Goal: Task Accomplishment & Management: Manage account settings

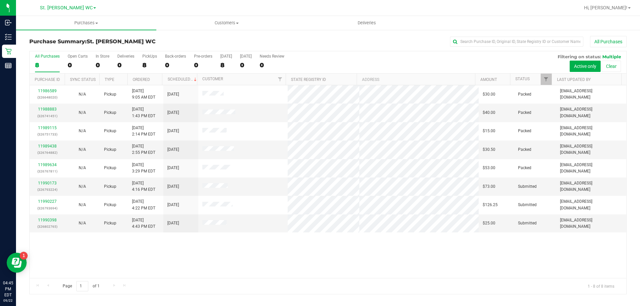
click at [550, 77] on div at bounding box center [551, 80] width 3 height 12
click at [544, 78] on span "Filter" at bounding box center [545, 79] width 5 height 5
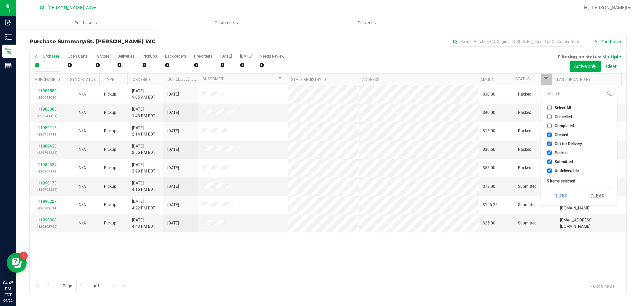
click at [548, 107] on input "Select All" at bounding box center [549, 108] width 4 height 4
checkbox input "true"
click at [548, 107] on input "Select All" at bounding box center [549, 108] width 4 height 4
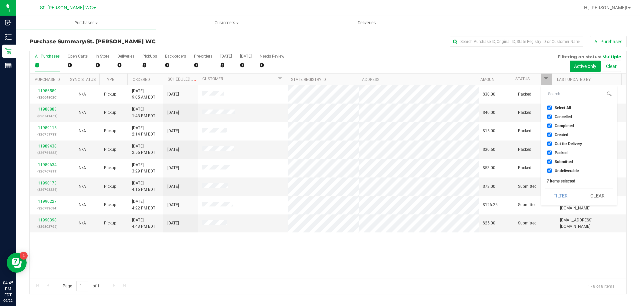
checkbox input "false"
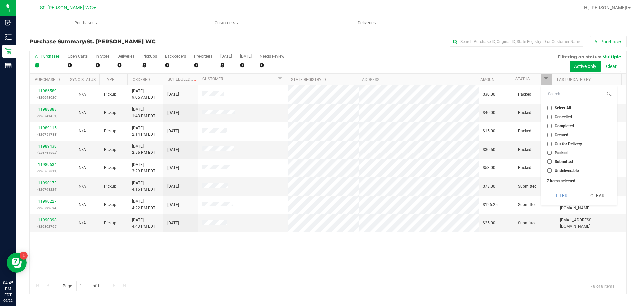
checkbox input "false"
click at [551, 162] on label "Submitted" at bounding box center [560, 162] width 26 height 4
click at [551, 162] on input "Submitted" at bounding box center [549, 162] width 4 height 4
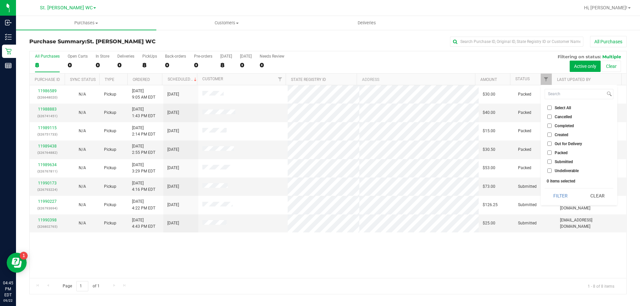
checkbox input "true"
click at [554, 199] on button "Filter" at bounding box center [560, 196] width 32 height 15
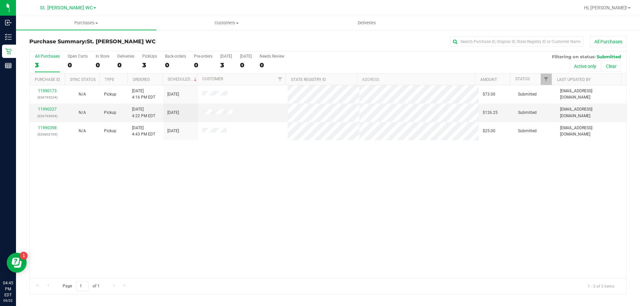
click at [551, 82] on div at bounding box center [551, 80] width 3 height 12
click at [543, 83] on link "Filter" at bounding box center [545, 79] width 11 height 11
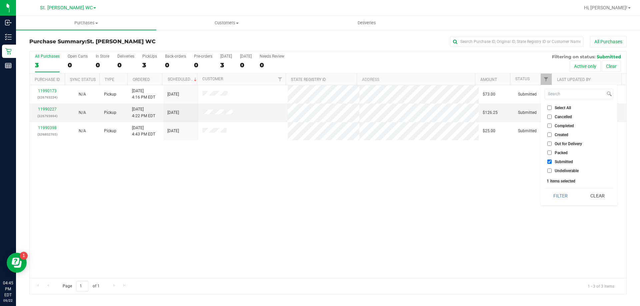
click at [550, 151] on input "Packed" at bounding box center [549, 153] width 4 height 4
checkbox input "true"
click at [555, 196] on button "Filter" at bounding box center [560, 196] width 32 height 15
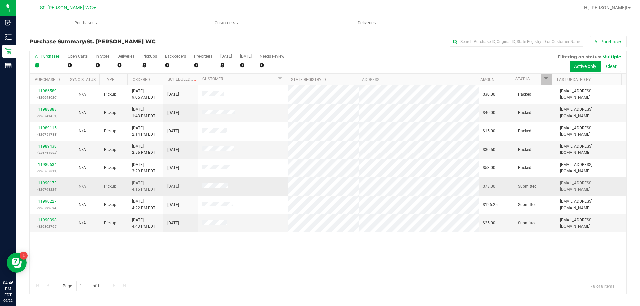
click at [49, 182] on link "11990173" at bounding box center [47, 183] width 19 height 5
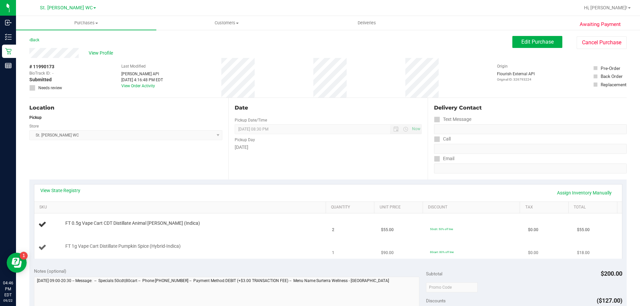
click at [238, 244] on div "FT 1g Vape Cart Distillate Pumpkin Spice (Hybrid-Indica)" at bounding box center [192, 246] width 260 height 7
click at [67, 189] on link "View State Registry" at bounding box center [60, 190] width 40 height 7
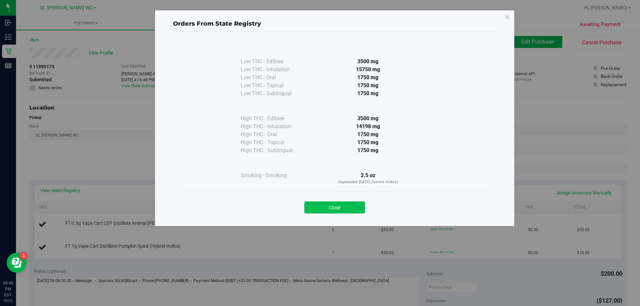
click at [340, 210] on button "Close" at bounding box center [334, 208] width 61 height 12
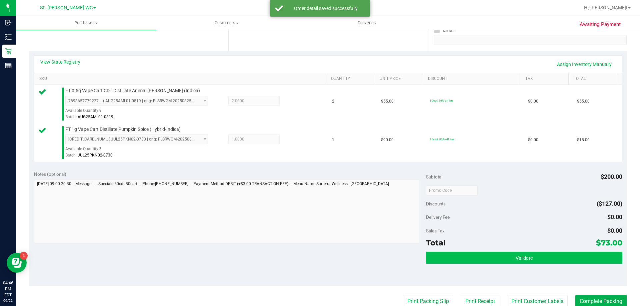
scroll to position [133, 0]
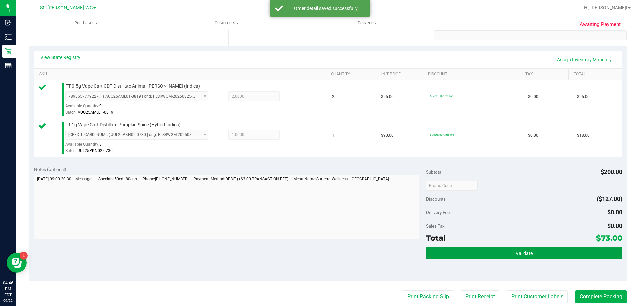
click at [490, 247] on button "Validate" at bounding box center [524, 253] width 196 height 12
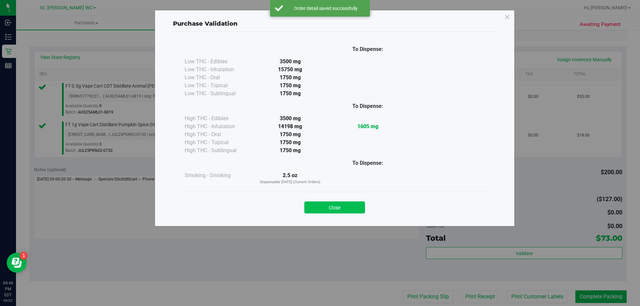
click at [357, 203] on button "Close" at bounding box center [334, 208] width 61 height 12
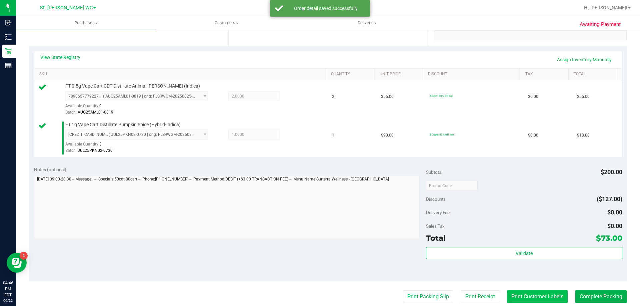
click at [544, 294] on button "Print Customer Labels" at bounding box center [537, 296] width 61 height 13
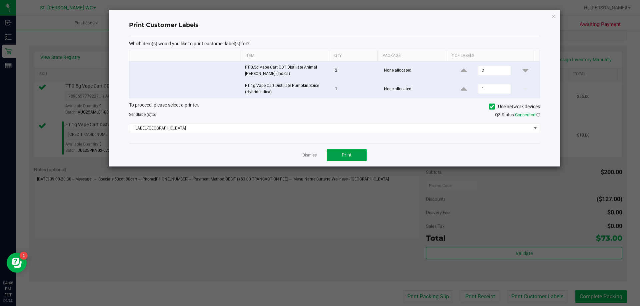
click at [344, 160] on button "Print" at bounding box center [346, 155] width 40 height 12
click at [554, 16] on icon "button" at bounding box center [553, 16] width 5 height 8
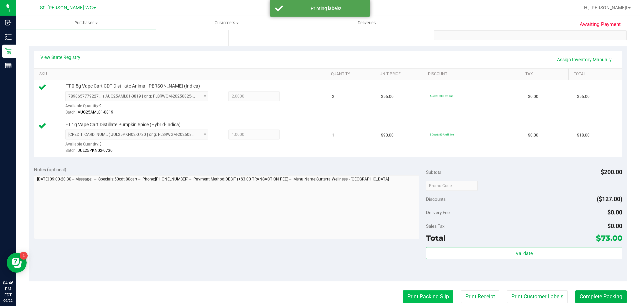
click at [431, 293] on button "Print Packing Slip" at bounding box center [428, 296] width 50 height 13
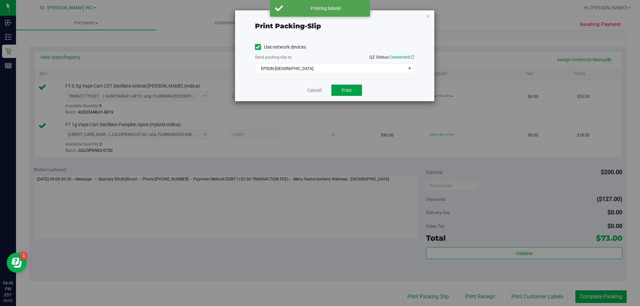
click at [356, 90] on button "Print" at bounding box center [346, 90] width 31 height 11
click at [428, 15] on icon "button" at bounding box center [427, 16] width 5 height 8
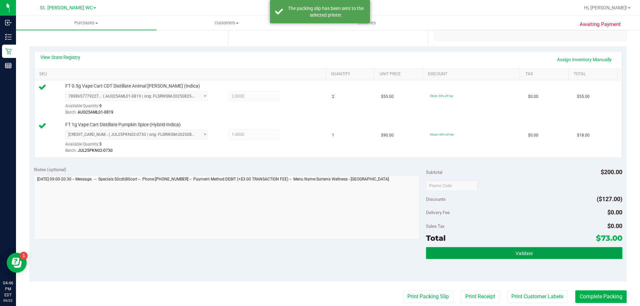
click at [583, 255] on button "Validate" at bounding box center [524, 253] width 196 height 12
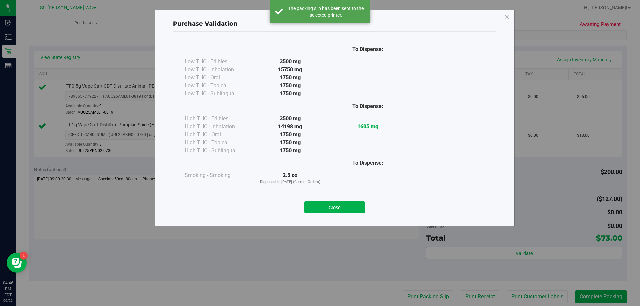
drag, startPoint x: 347, startPoint y: 207, endPoint x: 371, endPoint y: 214, distance: 24.8
click at [347, 208] on button "Close" at bounding box center [334, 208] width 61 height 12
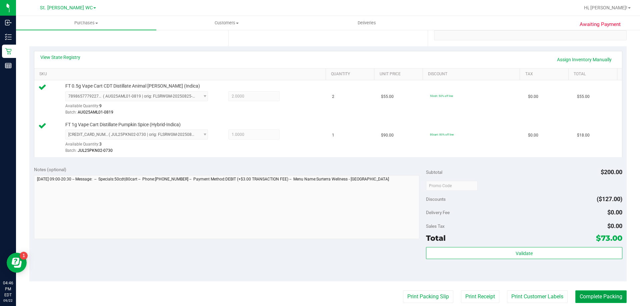
click at [578, 296] on button "Complete Packing" at bounding box center [600, 296] width 51 height 13
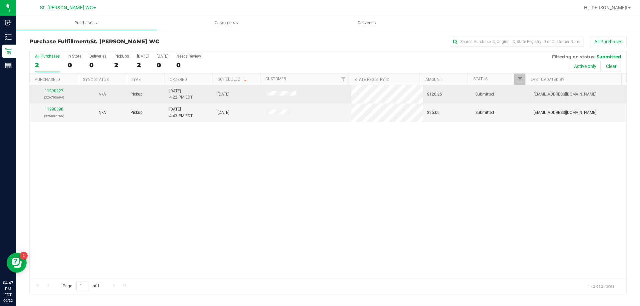
click at [53, 89] on link "11990227" at bounding box center [54, 91] width 19 height 5
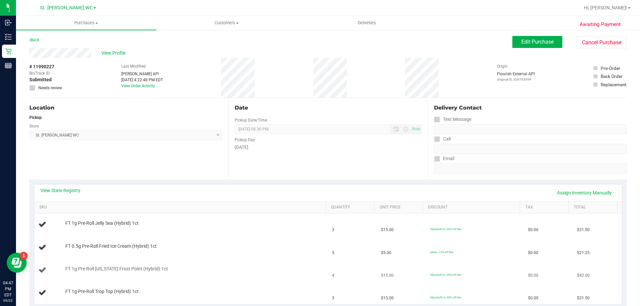
scroll to position [33, 0]
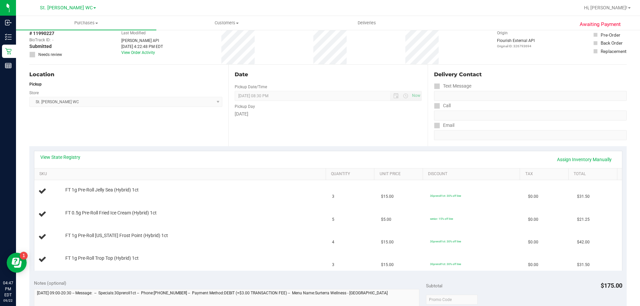
click at [64, 151] on div "View State Registry Assign Inventory Manually" at bounding box center [327, 159] width 587 height 17
click at [67, 157] on link "View State Registry" at bounding box center [60, 157] width 40 height 7
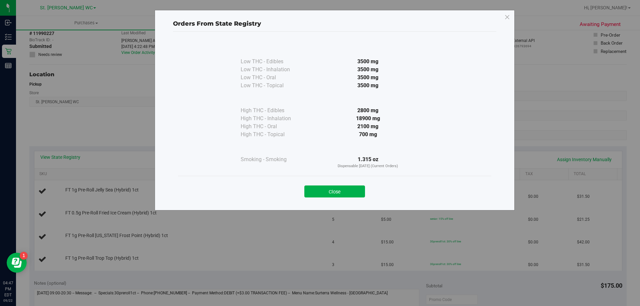
click at [352, 179] on div "Close" at bounding box center [334, 189] width 313 height 27
click at [351, 186] on button "Close" at bounding box center [334, 192] width 61 height 12
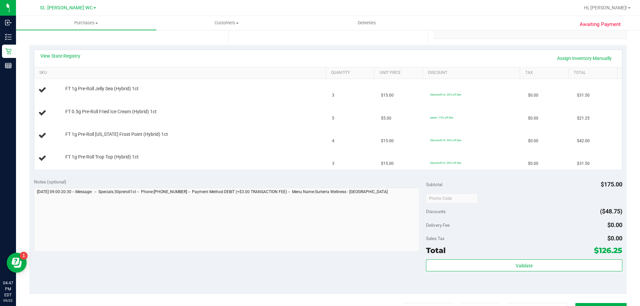
scroll to position [167, 0]
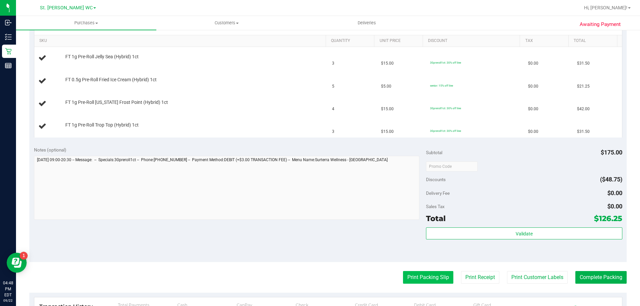
click at [429, 273] on button "Print Packing Slip" at bounding box center [428, 277] width 50 height 13
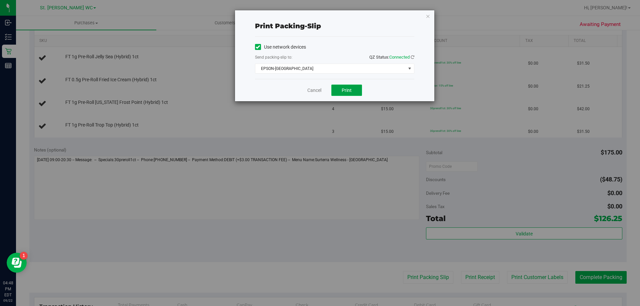
click at [339, 87] on button "Print" at bounding box center [346, 90] width 31 height 11
click at [425, 15] on icon "button" at bounding box center [427, 16] width 5 height 8
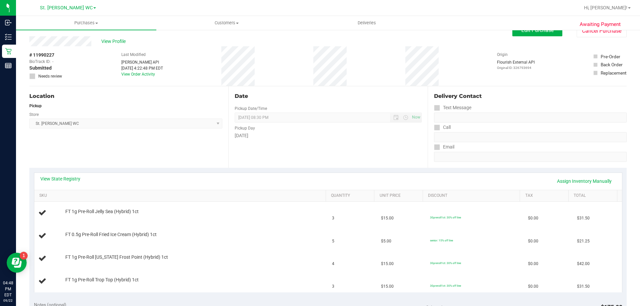
scroll to position [0, 0]
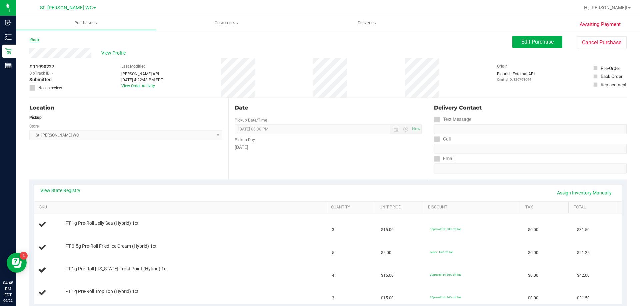
click at [36, 39] on link "Back" at bounding box center [34, 40] width 10 height 5
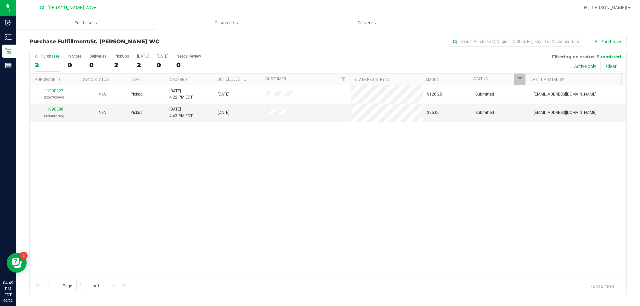
click at [207, 176] on div "11990227 (326793694) N/A Pickup [DATE] 4:22 PM EDT 9/22/2025 $126.25 Submitted …" at bounding box center [328, 181] width 596 height 193
click at [51, 110] on link "11990398" at bounding box center [54, 109] width 19 height 5
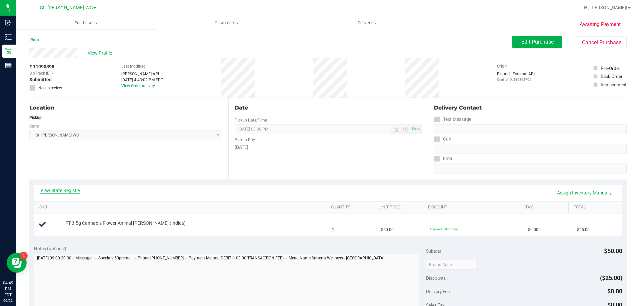
click at [59, 187] on link "View State Registry" at bounding box center [60, 190] width 40 height 7
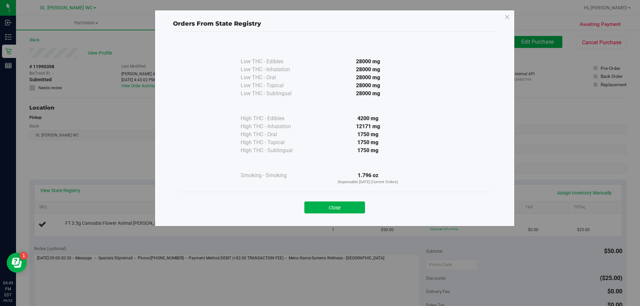
click at [332, 217] on div "Close" at bounding box center [334, 205] width 313 height 27
click at [330, 208] on button "Close" at bounding box center [334, 208] width 61 height 12
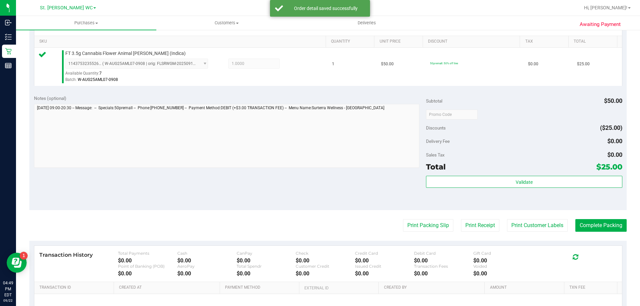
scroll to position [167, 0]
click at [496, 191] on div "Validate" at bounding box center [524, 190] width 196 height 30
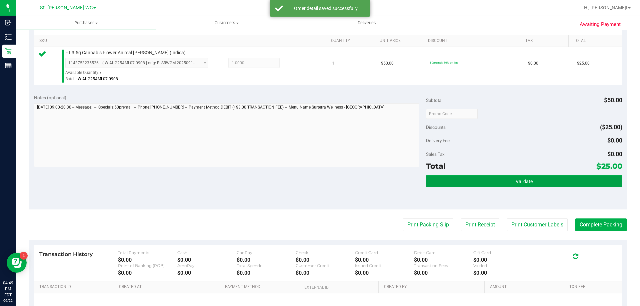
click at [496, 187] on button "Validate" at bounding box center [524, 181] width 196 height 12
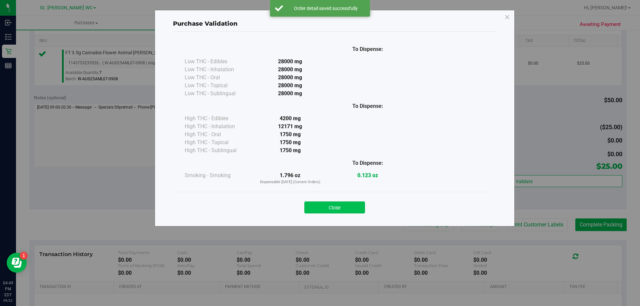
click at [330, 207] on button "Close" at bounding box center [334, 208] width 61 height 12
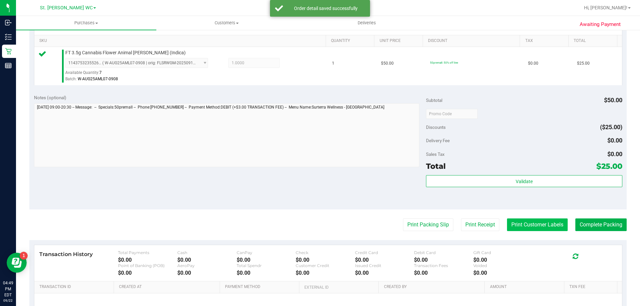
click at [520, 225] on button "Print Customer Labels" at bounding box center [537, 225] width 61 height 13
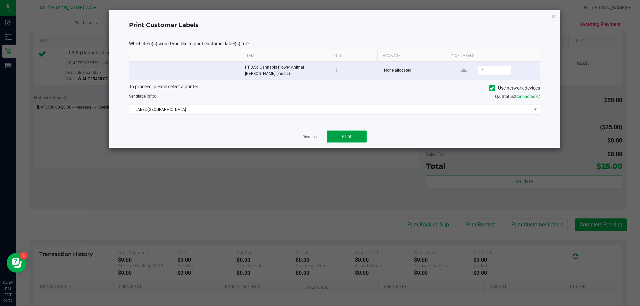
click at [348, 136] on span "Print" at bounding box center [346, 136] width 10 height 5
click at [552, 16] on icon "button" at bounding box center [553, 16] width 5 height 8
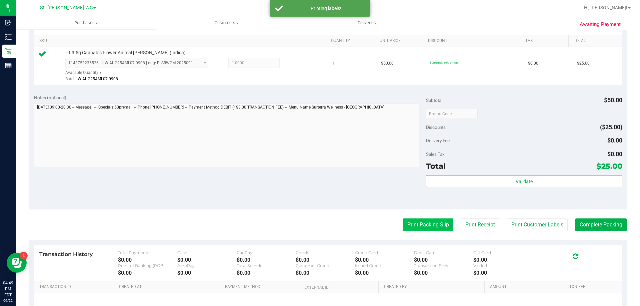
click at [430, 222] on button "Print Packing Slip" at bounding box center [428, 225] width 50 height 13
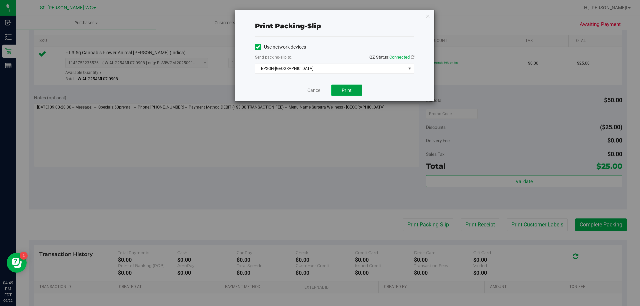
click at [338, 88] on button "Print" at bounding box center [346, 90] width 31 height 11
click at [428, 15] on icon "button" at bounding box center [427, 16] width 5 height 8
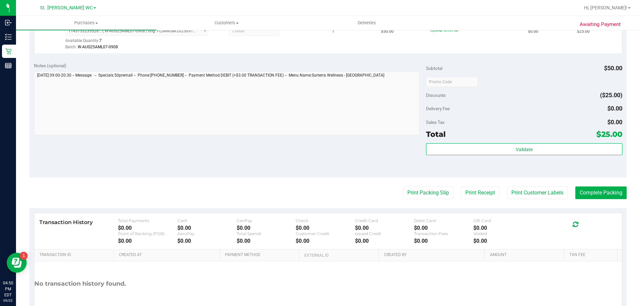
scroll to position [233, 0]
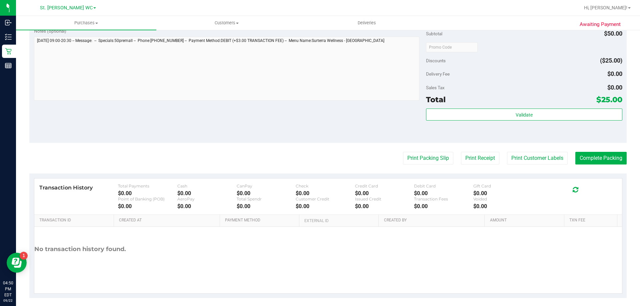
click at [577, 123] on div "Validate" at bounding box center [524, 124] width 196 height 30
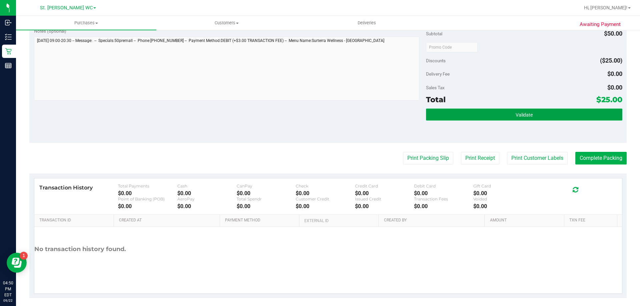
click at [576, 112] on button "Validate" at bounding box center [524, 115] width 196 height 12
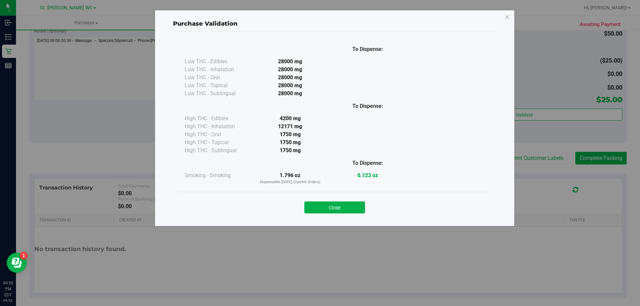
drag, startPoint x: 311, startPoint y: 211, endPoint x: 340, endPoint y: 208, distance: 29.2
click at [311, 211] on button "Close" at bounding box center [334, 208] width 61 height 12
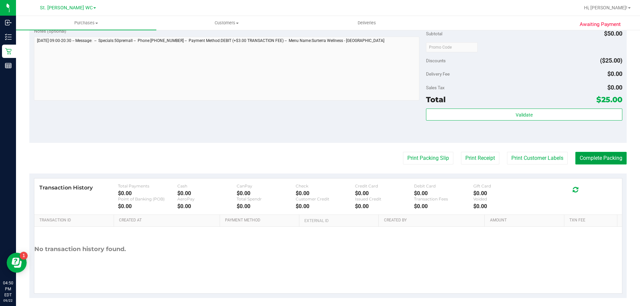
click at [613, 158] on button "Complete Packing" at bounding box center [600, 158] width 51 height 13
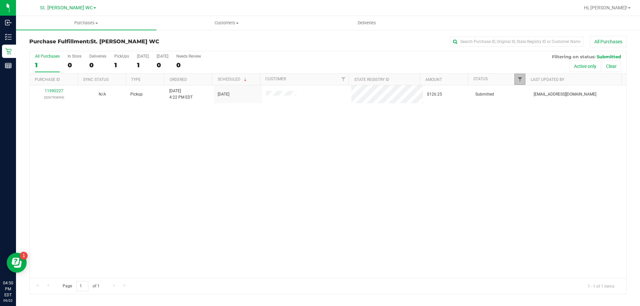
click at [517, 79] on span "Filter" at bounding box center [519, 79] width 5 height 5
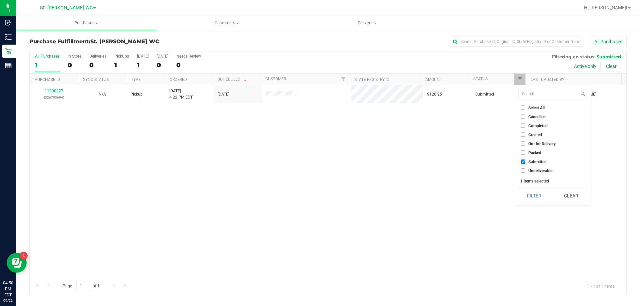
click at [533, 153] on span "Packed" at bounding box center [534, 153] width 13 height 4
click at [525, 153] on input "Packed" at bounding box center [523, 153] width 4 height 4
checkbox input "true"
click at [531, 196] on button "Filter" at bounding box center [534, 196] width 32 height 15
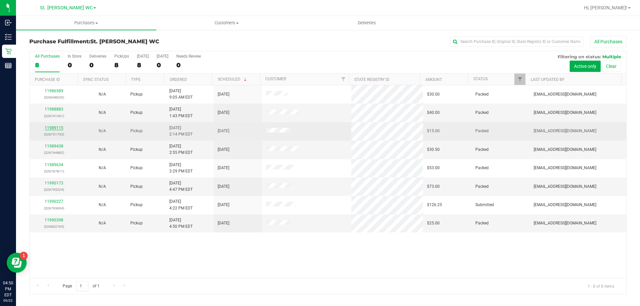
click at [55, 129] on link "11989115" at bounding box center [54, 128] width 19 height 5
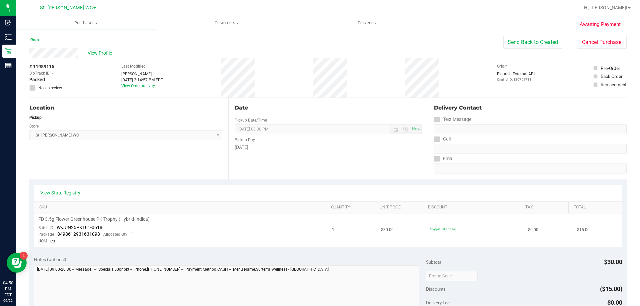
click at [201, 232] on td "FD 3.5g Flower Greenhouse PK Trophy (Hybrid-Indica) Batch ID W-JUN25PKT01-0618 …" at bounding box center [181, 231] width 294 height 34
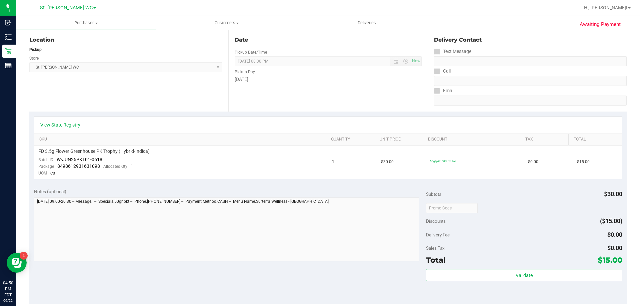
scroll to position [133, 0]
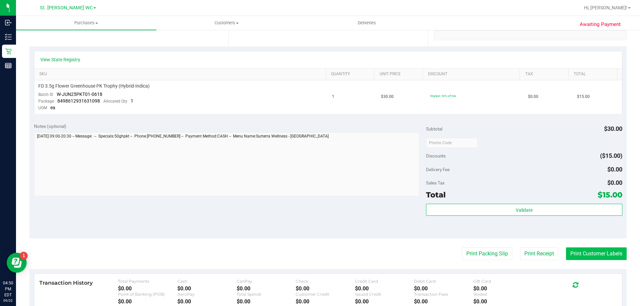
click at [605, 259] on button "Print Customer Labels" at bounding box center [596, 253] width 61 height 13
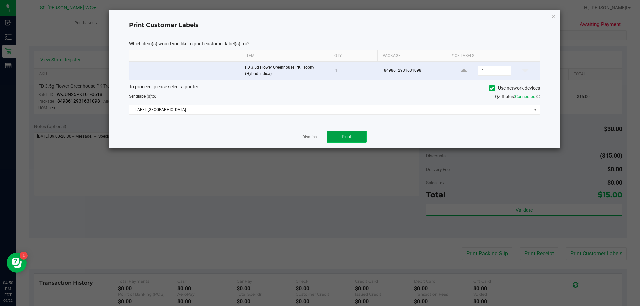
click at [332, 138] on button "Print" at bounding box center [346, 137] width 40 height 12
click at [552, 16] on icon "button" at bounding box center [553, 16] width 5 height 8
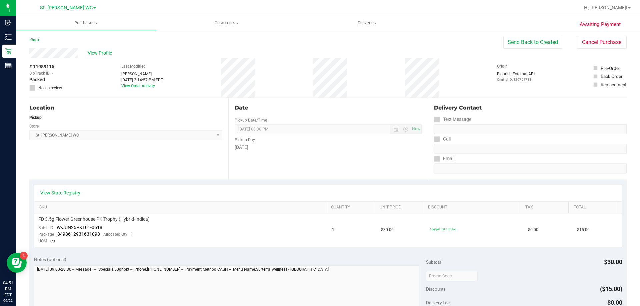
scroll to position [2, 0]
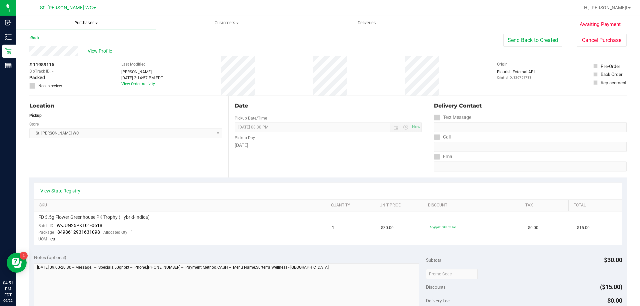
click at [42, 29] on uib-tab-heading "Purchases Summary of purchases Fulfillment All purchases" at bounding box center [86, 23] width 140 height 14
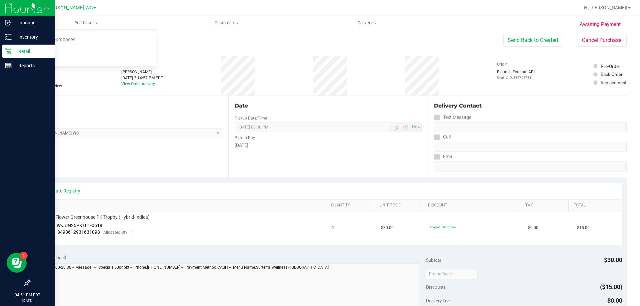
click at [7, 143] on div at bounding box center [27, 174] width 55 height 203
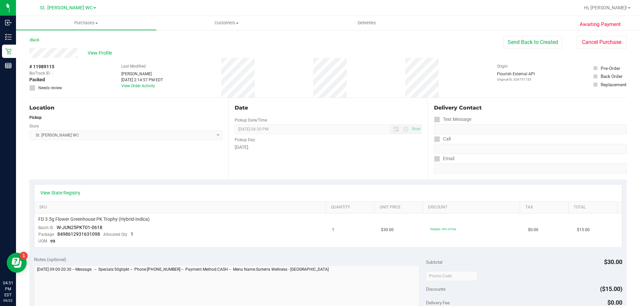
click at [84, 37] on div "Back Send Back to Created Cancel Purchase" at bounding box center [327, 42] width 597 height 12
click at [30, 40] on icon at bounding box center [29, 40] width 1 height 4
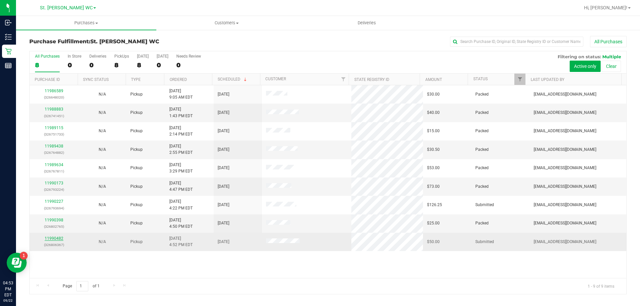
click at [58, 239] on link "11990482" at bounding box center [54, 238] width 19 height 5
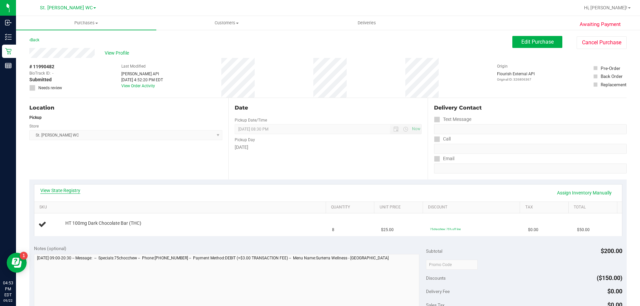
click at [66, 192] on link "View State Registry" at bounding box center [60, 190] width 40 height 7
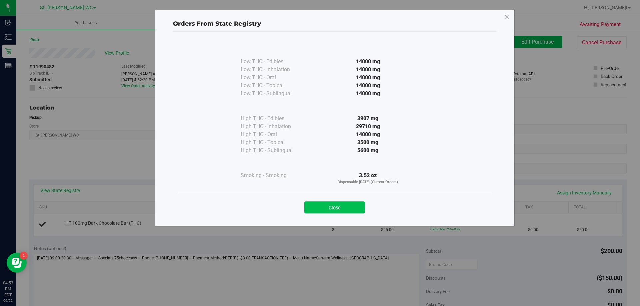
click at [336, 212] on button "Close" at bounding box center [334, 208] width 61 height 12
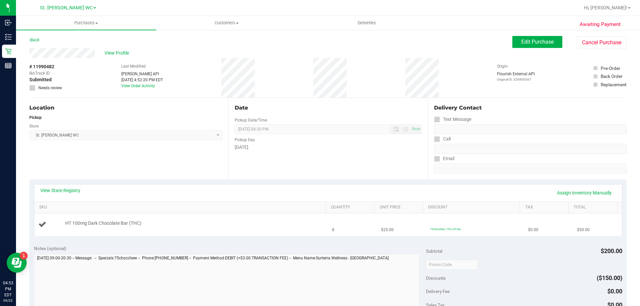
click at [234, 231] on td "HT 100mg Dark Chocolate Bar (THC)" at bounding box center [181, 225] width 294 height 22
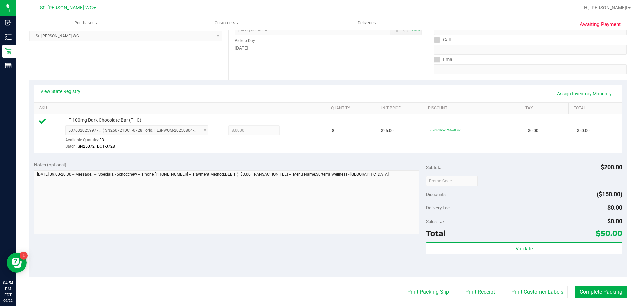
scroll to position [100, 0]
click at [486, 239] on div "Subtotal $200.00 Discounts ($150.00) Delivery Fee $0.00 Sales Tax $0.00 Total $…" at bounding box center [524, 216] width 196 height 111
click at [493, 254] on div "Validate" at bounding box center [524, 248] width 196 height 13
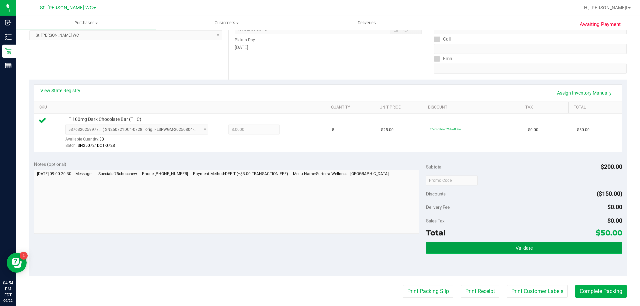
click at [493, 252] on button "Validate" at bounding box center [524, 248] width 196 height 12
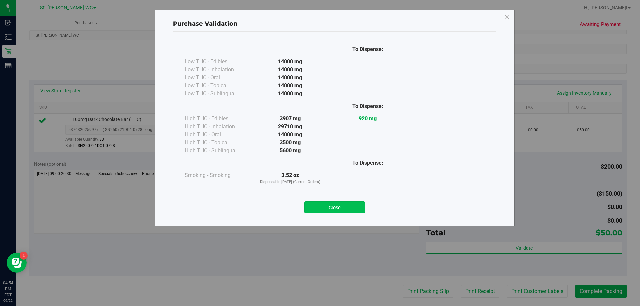
click at [333, 205] on button "Close" at bounding box center [334, 208] width 61 height 12
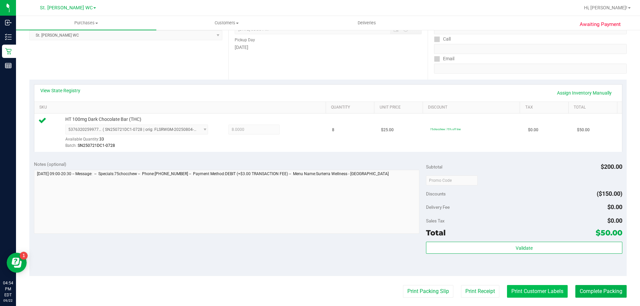
click at [539, 290] on button "Print Customer Labels" at bounding box center [537, 291] width 61 height 13
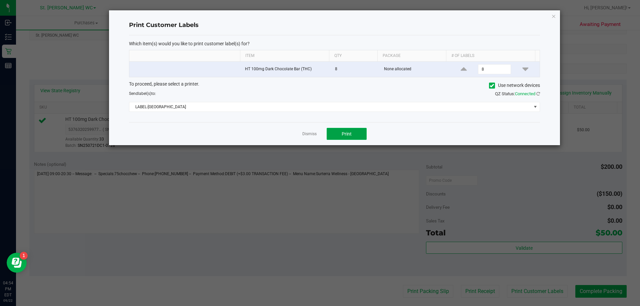
click at [353, 138] on button "Print" at bounding box center [346, 134] width 40 height 12
click at [555, 16] on icon "button" at bounding box center [553, 16] width 5 height 8
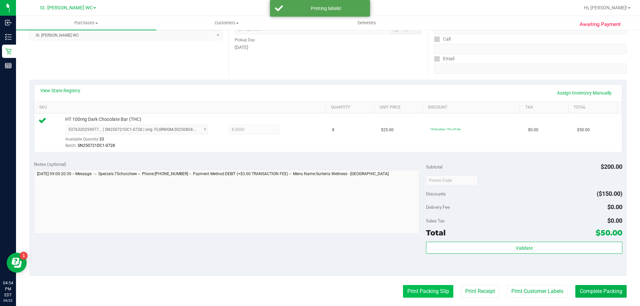
click at [409, 293] on button "Print Packing Slip" at bounding box center [428, 291] width 50 height 13
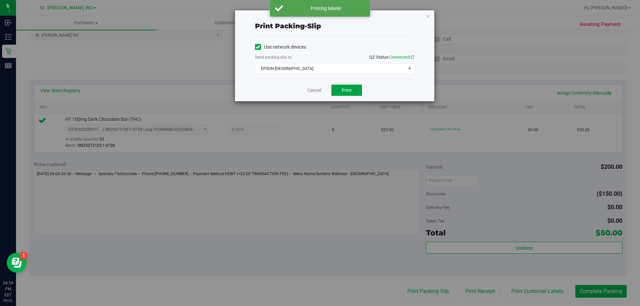
click at [351, 88] on span "Print" at bounding box center [346, 90] width 10 height 5
click at [427, 16] on icon "button" at bounding box center [427, 16] width 5 height 8
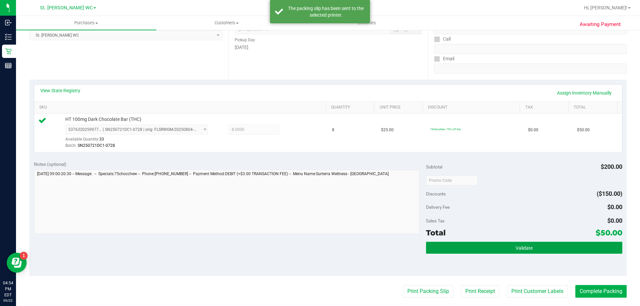
click at [575, 242] on button "Validate" at bounding box center [524, 248] width 196 height 12
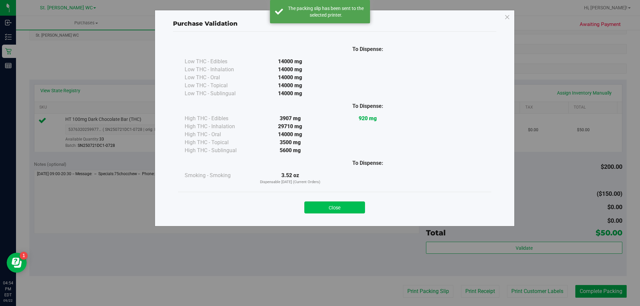
click at [347, 208] on button "Close" at bounding box center [334, 208] width 61 height 12
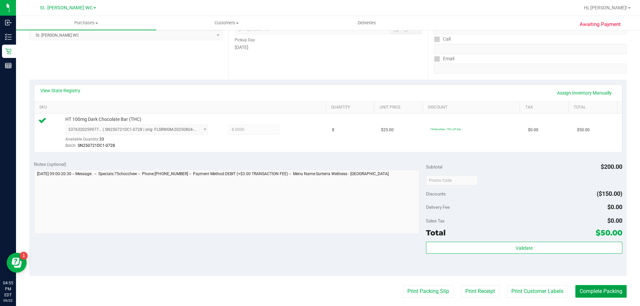
click at [581, 297] on button "Complete Packing" at bounding box center [600, 291] width 51 height 13
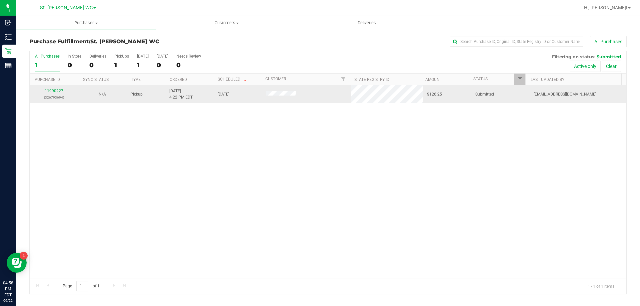
click at [60, 92] on link "11990227" at bounding box center [54, 91] width 19 height 5
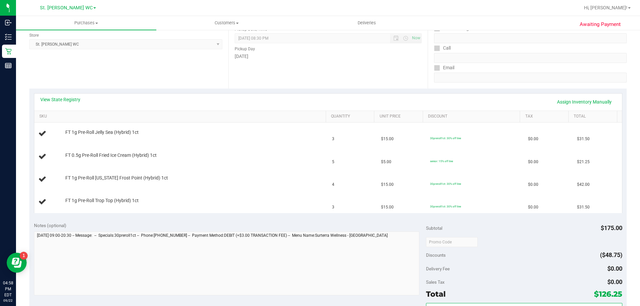
scroll to position [100, 0]
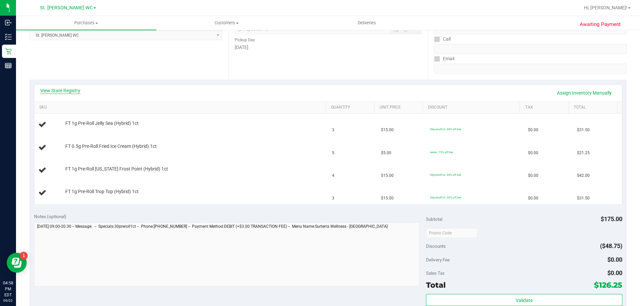
click at [64, 92] on link "View State Registry" at bounding box center [60, 90] width 40 height 7
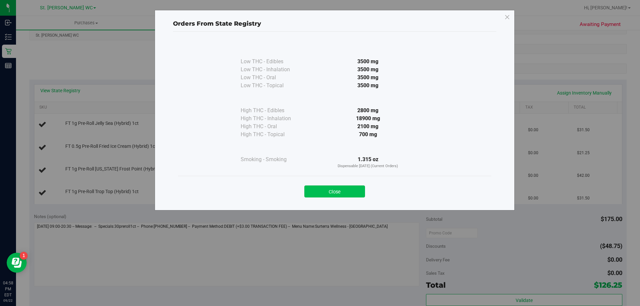
click at [353, 190] on button "Close" at bounding box center [334, 192] width 61 height 12
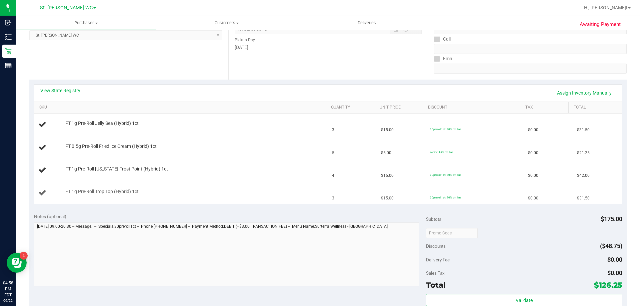
click at [301, 203] on td "FT 1g Pre-Roll Trop Top (Hybrid) 1ct" at bounding box center [181, 193] width 294 height 22
click at [286, 191] on div "FT 1g Pre-Roll Trop Top (Hybrid) 1ct" at bounding box center [192, 192] width 260 height 7
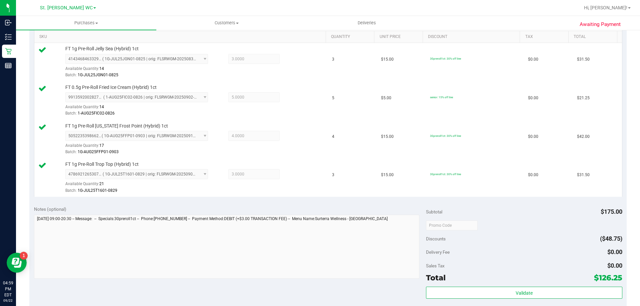
scroll to position [233, 0]
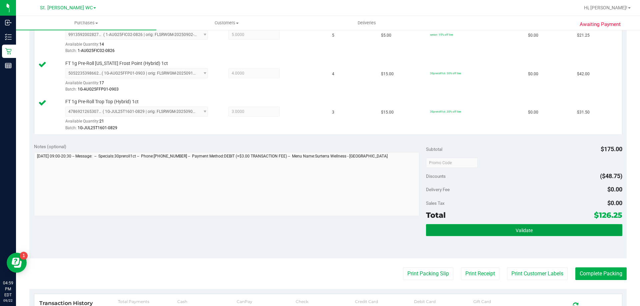
drag, startPoint x: 537, startPoint y: 234, endPoint x: 533, endPoint y: 234, distance: 4.0
click at [536, 234] on button "Validate" at bounding box center [524, 230] width 196 height 12
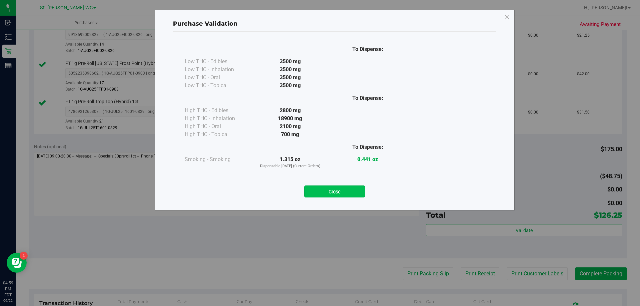
click at [329, 197] on button "Close" at bounding box center [334, 192] width 61 height 12
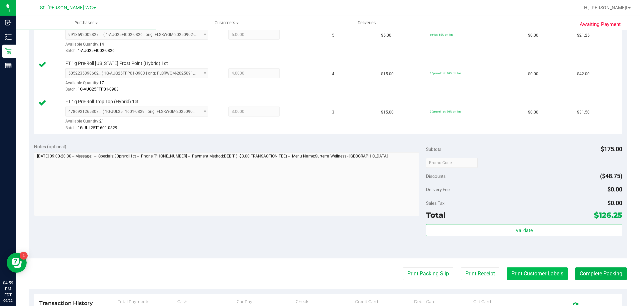
click at [508, 269] on button "Print Customer Labels" at bounding box center [537, 273] width 61 height 13
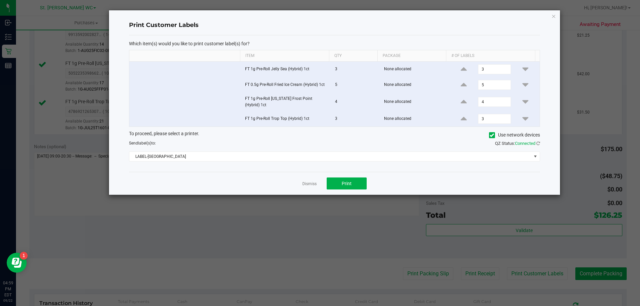
click at [346, 172] on div "Dismiss Print" at bounding box center [334, 183] width 411 height 23
click at [350, 183] on span "Print" at bounding box center [346, 183] width 10 height 5
click at [552, 16] on icon "button" at bounding box center [553, 16] width 5 height 8
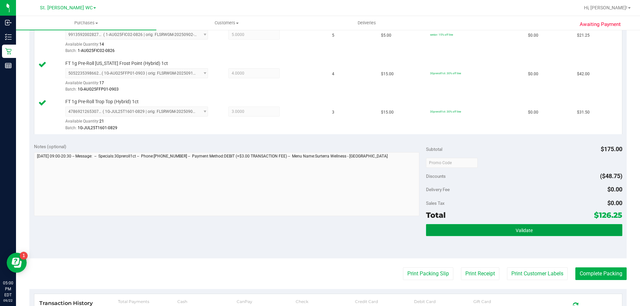
click at [509, 234] on button "Validate" at bounding box center [524, 230] width 196 height 12
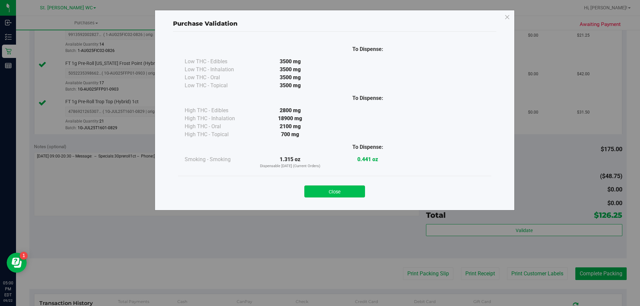
click at [345, 190] on button "Close" at bounding box center [334, 192] width 61 height 12
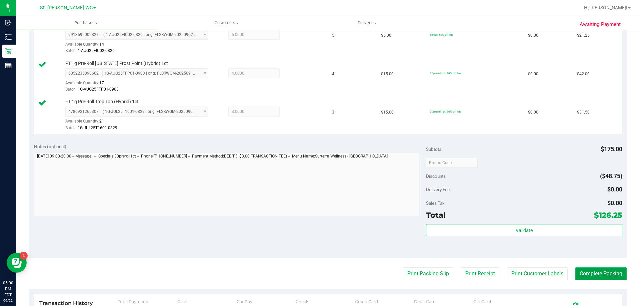
click at [603, 271] on button "Complete Packing" at bounding box center [600, 273] width 51 height 13
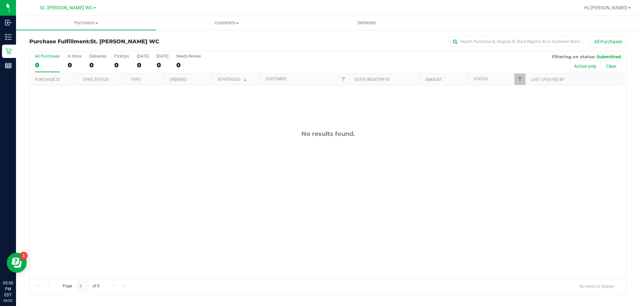
click at [217, 221] on div "No results found." at bounding box center [328, 204] width 596 height 238
click at [281, 195] on div "11990569 (326810102) N/A Pickup [DATE] 5:05 PM EDT 9/22/2025 $88.50 Submitted […" at bounding box center [328, 181] width 596 height 193
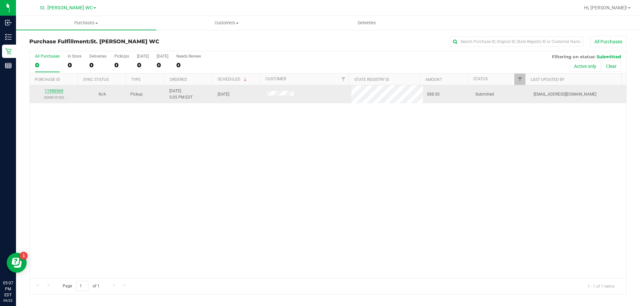
click at [50, 89] on link "11990569" at bounding box center [54, 91] width 19 height 5
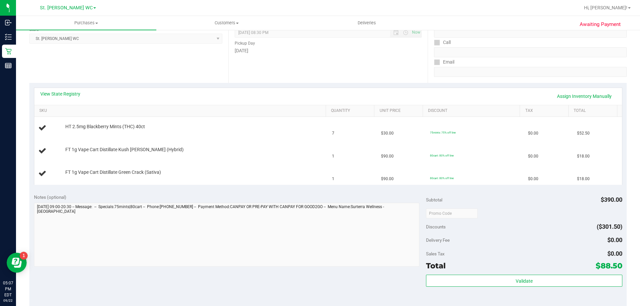
scroll to position [100, 0]
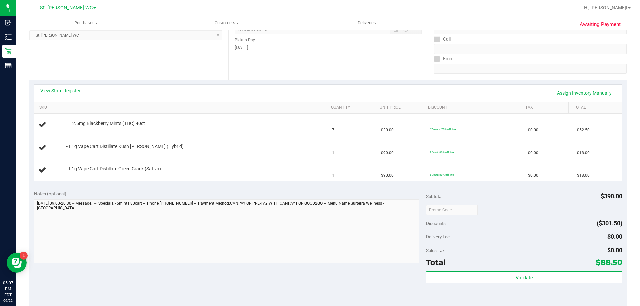
click at [63, 85] on div "View State Registry Assign Inventory Manually" at bounding box center [327, 93] width 587 height 17
click at [64, 90] on link "View State Registry" at bounding box center [60, 90] width 40 height 7
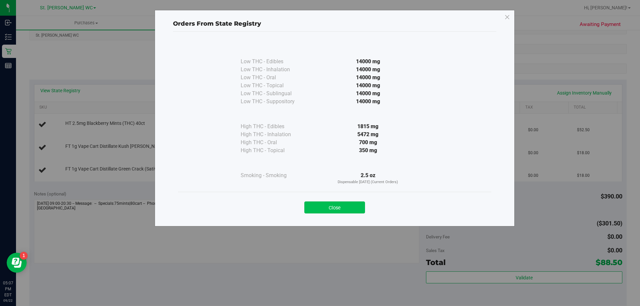
click at [351, 206] on button "Close" at bounding box center [334, 208] width 61 height 12
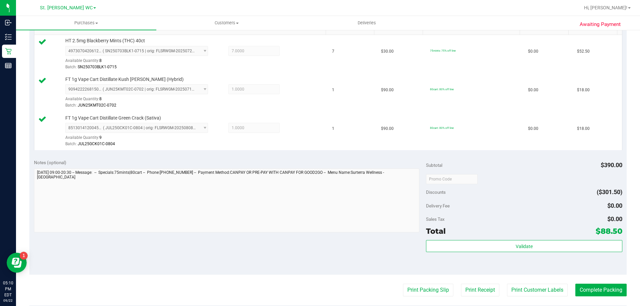
scroll to position [266, 0]
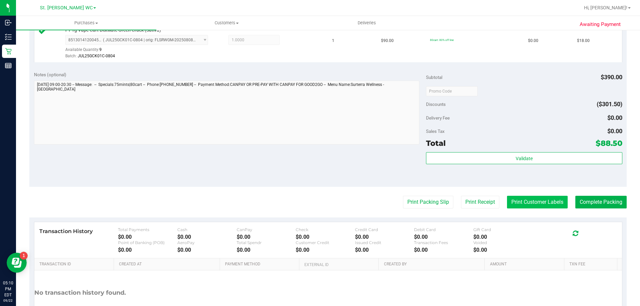
click at [525, 204] on button "Print Customer Labels" at bounding box center [537, 202] width 61 height 13
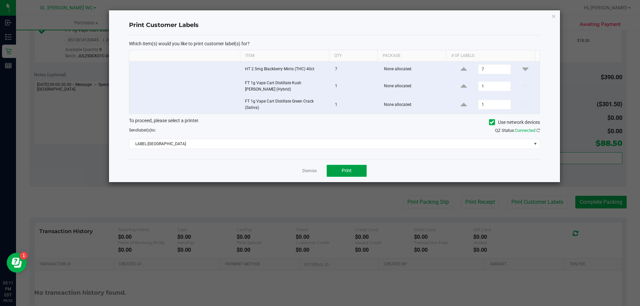
click at [334, 166] on button "Print" at bounding box center [346, 171] width 40 height 12
click at [552, 17] on icon "button" at bounding box center [553, 16] width 5 height 8
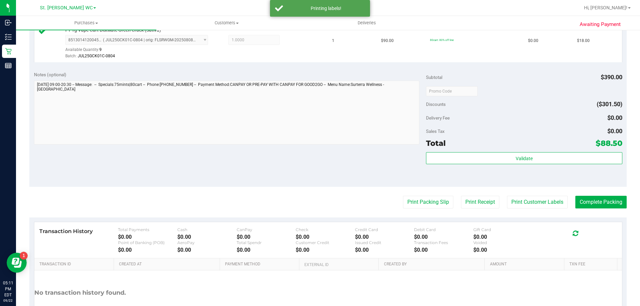
click at [410, 209] on purchase-details "Back Edit Purchase Cancel Purchase View Profile # 11990569 BioTrack ID: - Submi…" at bounding box center [327, 56] width 597 height 573
click at [410, 204] on button "Print Packing Slip" at bounding box center [428, 202] width 50 height 13
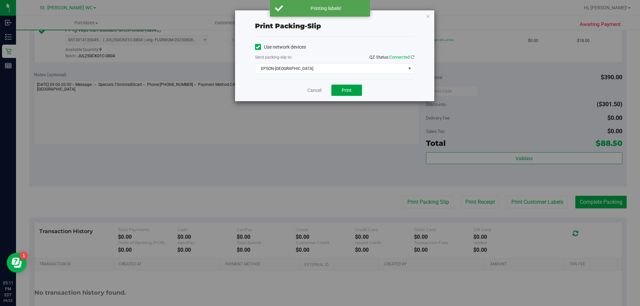
click at [349, 90] on span "Print" at bounding box center [346, 90] width 10 height 5
click at [427, 14] on icon "button" at bounding box center [427, 16] width 5 height 8
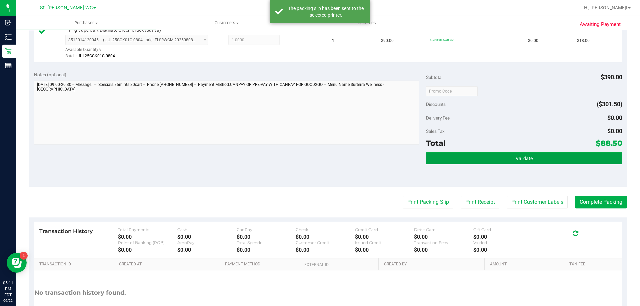
click at [498, 161] on button "Validate" at bounding box center [524, 158] width 196 height 12
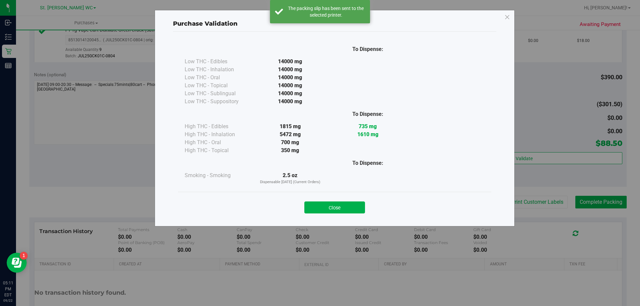
click at [330, 217] on div "Close" at bounding box center [334, 205] width 313 height 27
click at [331, 209] on button "Close" at bounding box center [334, 208] width 61 height 12
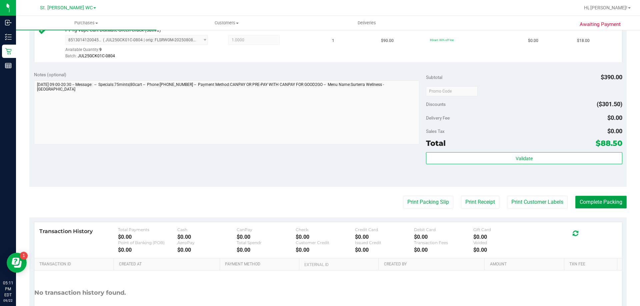
click at [593, 203] on button "Complete Packing" at bounding box center [600, 202] width 51 height 13
